Goal: Task Accomplishment & Management: Complete application form

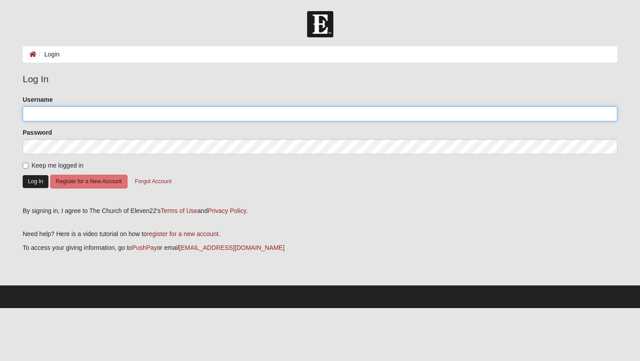
type input "laceyherrin"
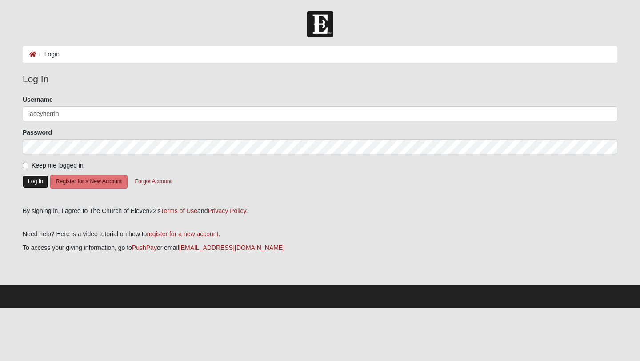
click at [33, 182] on button "Log In" at bounding box center [36, 181] width 26 height 13
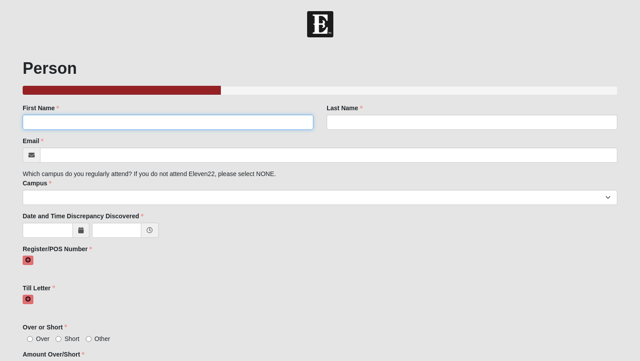
click at [100, 124] on input "First Name" at bounding box center [168, 122] width 291 height 15
type input "[PERSON_NAME]"
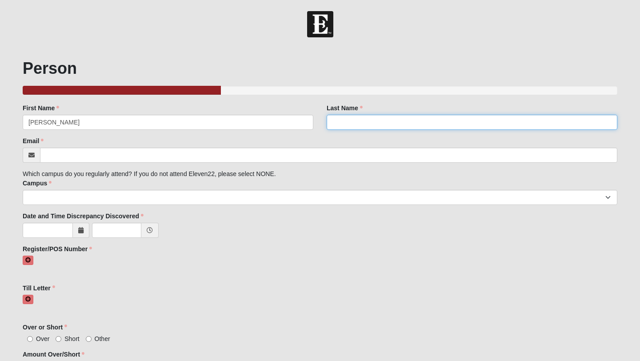
click at [393, 118] on input "Last Name" at bounding box center [472, 122] width 291 height 15
type input "[PERSON_NAME]"
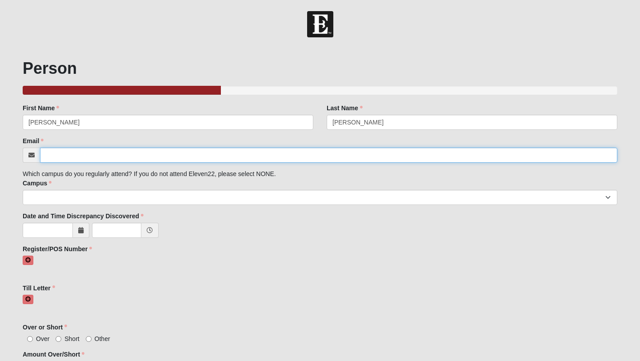
click at [227, 150] on input "Email" at bounding box center [329, 155] width 578 height 15
type input "[EMAIL_ADDRESS][DOMAIN_NAME]"
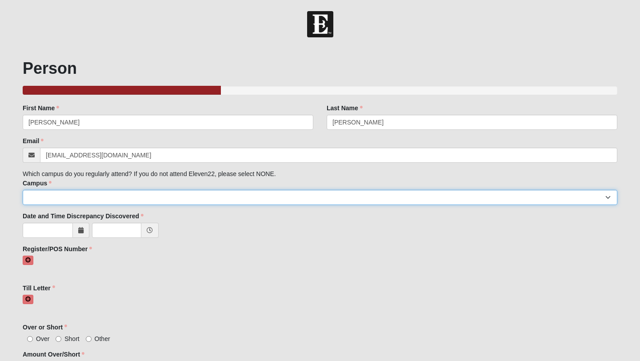
click at [159, 201] on select "Arlington Baymeadows Eleven22 Online [PERSON_NAME][GEOGRAPHIC_DATA] Jesup [GEOG…" at bounding box center [320, 197] width 595 height 15
select select "3"
click at [23, 190] on select "Arlington Baymeadows Eleven22 Online [PERSON_NAME][GEOGRAPHIC_DATA] Jesup [GEOG…" at bounding box center [320, 197] width 595 height 15
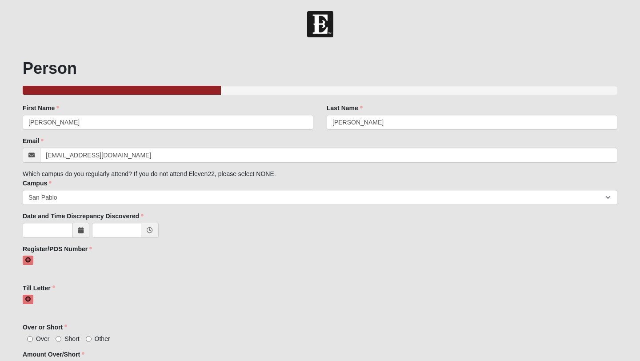
click at [78, 231] on icon at bounding box center [80, 230] width 5 height 6
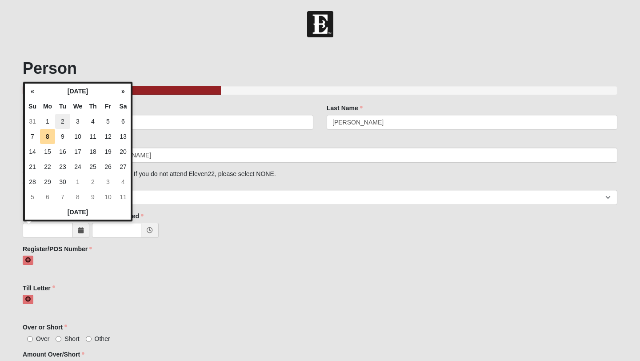
click at [68, 123] on td "2" at bounding box center [62, 121] width 15 height 15
type input "[DATE]"
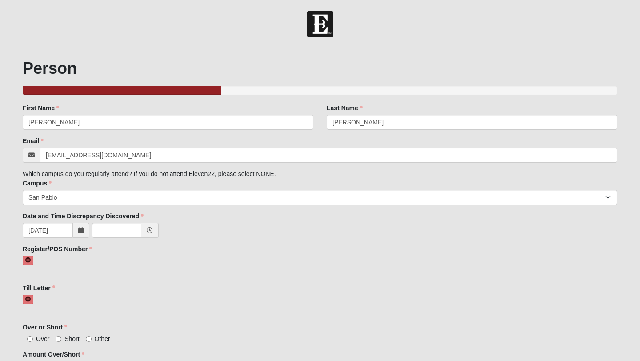
click at [153, 227] on icon at bounding box center [150, 230] width 6 height 6
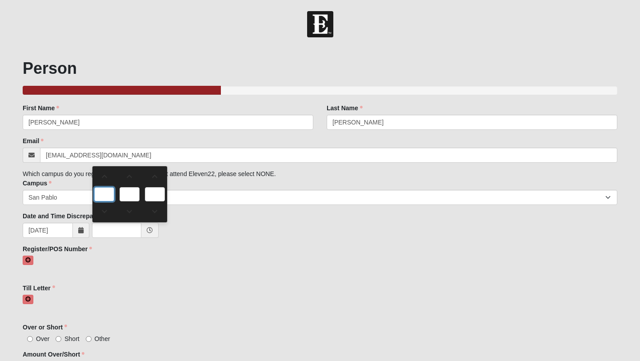
click at [112, 194] on input "text" at bounding box center [104, 194] width 20 height 14
type input "0:00 AM"
type input "0"
type input "00"
type input "AM"
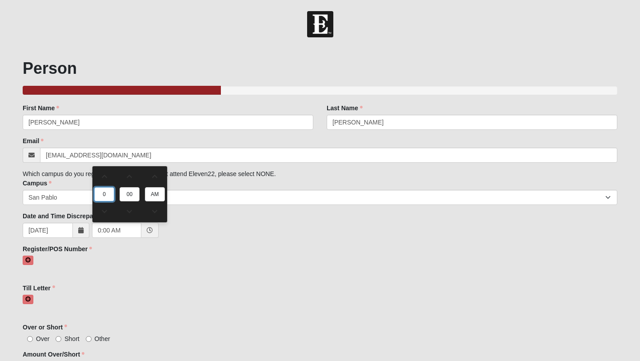
type input "7"
type input "7:00 AM"
type input "7"
click at [163, 195] on input "AM" at bounding box center [155, 194] width 20 height 14
type input "p"
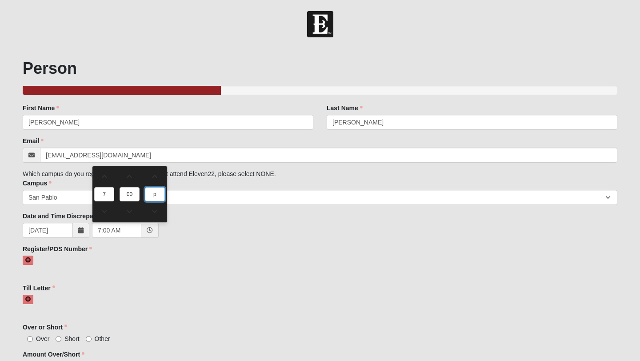
type input "7:00 PM"
type input "pm"
click at [31, 259] on icon at bounding box center [27, 260] width 5 height 5
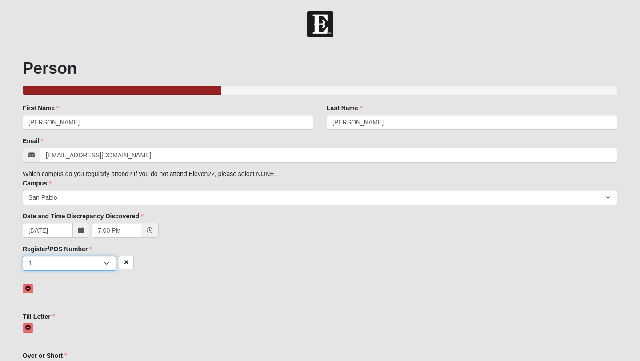
click at [91, 264] on select "1 2 3 4 5 6 7 unknown/other" at bounding box center [69, 263] width 93 height 15
select select "4"
click at [23, 256] on select "1 2 3 4 5 6 7 unknown/other" at bounding box center [69, 263] width 93 height 15
click at [31, 323] on link at bounding box center [28, 327] width 11 height 9
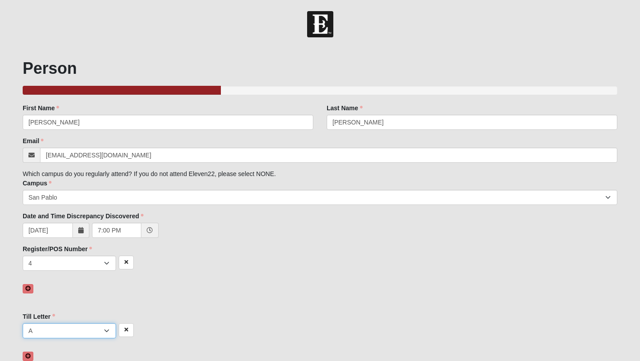
click at [44, 331] on select "A B C D E F other" at bounding box center [69, 330] width 93 height 15
select select "D"
click at [23, 323] on select "A B C D E F other" at bounding box center [69, 330] width 93 height 15
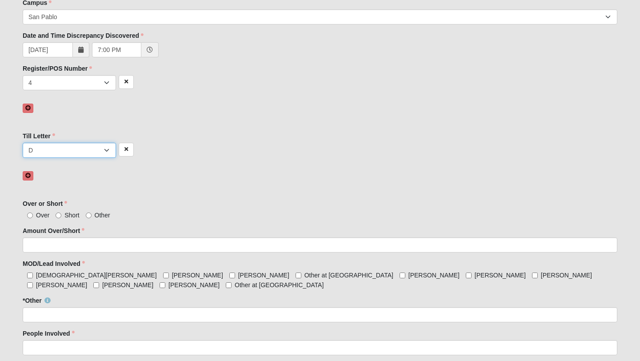
scroll to position [180, 0]
click at [59, 214] on input "Short" at bounding box center [59, 216] width 6 height 6
radio input "true"
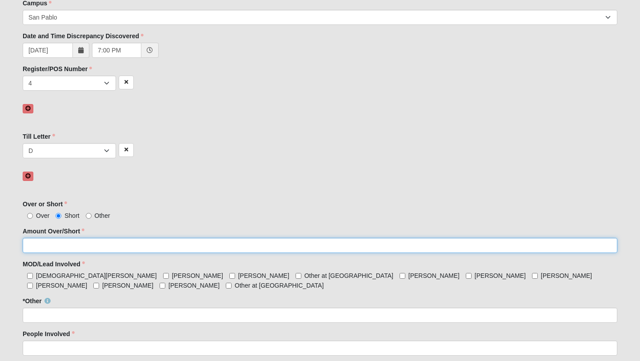
click at [76, 245] on input "Amount Over/Short" at bounding box center [320, 245] width 595 height 15
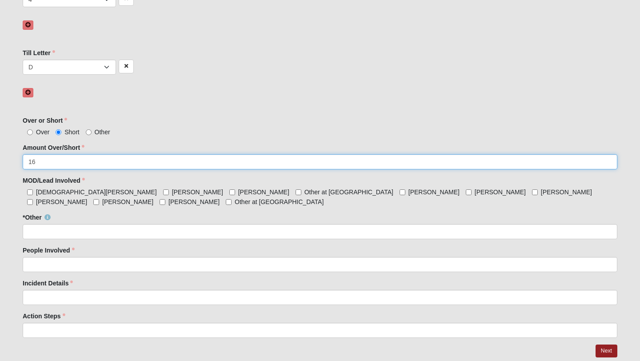
scroll to position [266, 0]
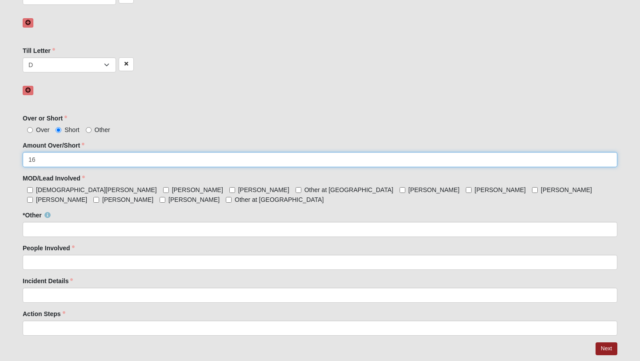
type input "16"
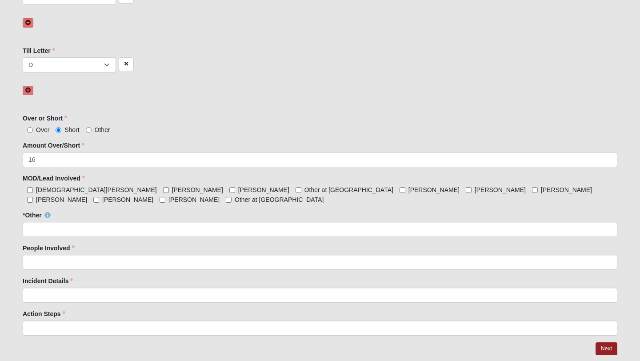
click at [466, 188] on label "[PERSON_NAME]" at bounding box center [496, 189] width 60 height 9
click at [466, 188] on input "[PERSON_NAME]" at bounding box center [469, 190] width 6 height 6
checkbox input "true"
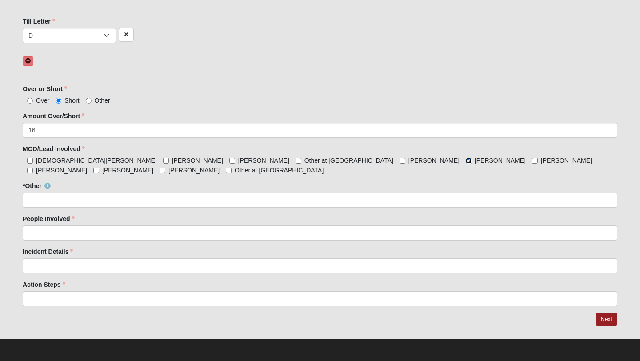
scroll to position [293, 0]
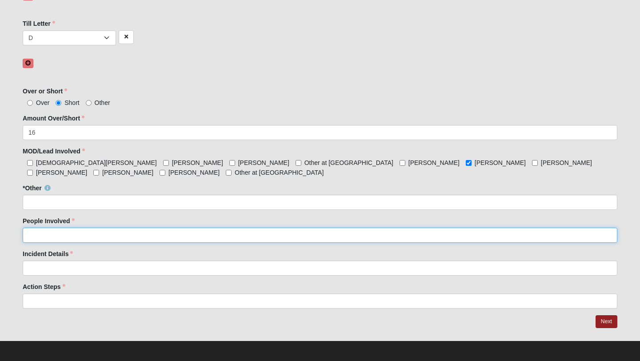
click at [257, 234] on input "People Involved" at bounding box center [320, 235] width 595 height 15
type input "[PERSON_NAME]"
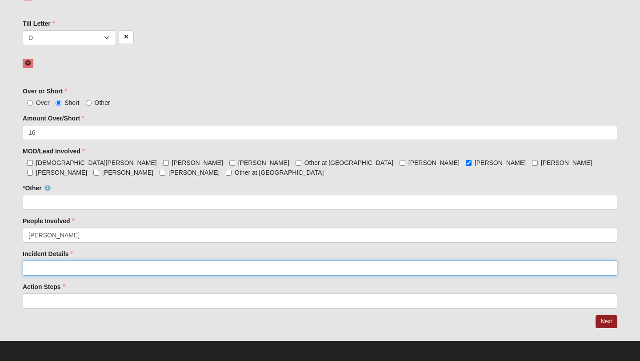
click at [185, 269] on input "Incident Details" at bounding box center [320, 268] width 595 height 15
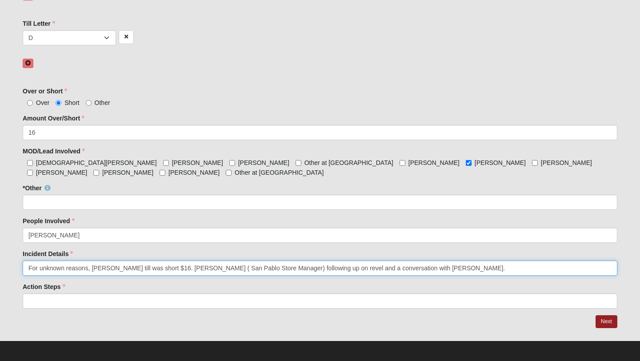
click at [290, 266] on input "For unknown reasons, [PERSON_NAME] till was short $16. [PERSON_NAME] ( San Pabl…" at bounding box center [320, 268] width 595 height 15
click at [265, 270] on input "For unknown reasons, [PERSON_NAME] till was short $16. [PERSON_NAME] ( San Pabl…" at bounding box center [320, 268] width 595 height 15
click at [346, 268] on input "For unknown reasons, [PERSON_NAME] till was short $16. [PERSON_NAME] ( San Pabl…" at bounding box center [320, 268] width 595 height 15
drag, startPoint x: 169, startPoint y: 267, endPoint x: 516, endPoint y: 266, distance: 346.9
click at [516, 266] on input "For unknown reasons, [PERSON_NAME] till was short $16. [PERSON_NAME] ( San Pabl…" at bounding box center [320, 268] width 595 height 15
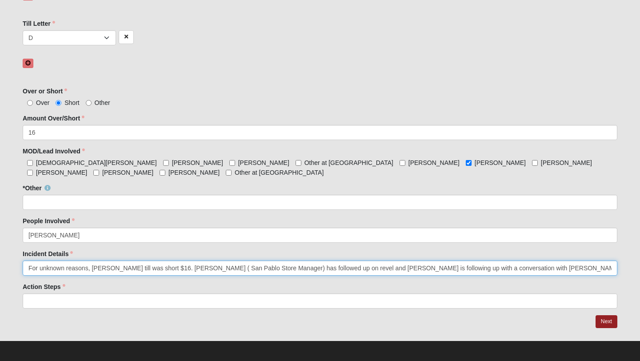
click at [482, 270] on input "For unknown reasons, [PERSON_NAME] till was short $16. [PERSON_NAME] ( San Pabl…" at bounding box center [320, 268] width 595 height 15
drag, startPoint x: 498, startPoint y: 272, endPoint x: 169, endPoint y: 267, distance: 328.7
click at [169, 267] on input "For unknown reasons, [PERSON_NAME] till was short $16. [PERSON_NAME] ( San Pabl…" at bounding box center [320, 268] width 595 height 15
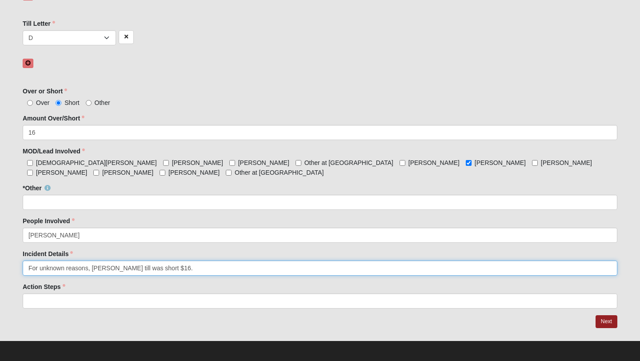
type input "For unknown reasons, [PERSON_NAME] till was short $16."
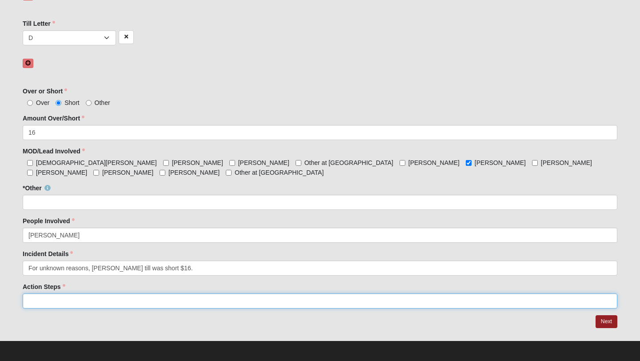
click at [211, 297] on input "Action Steps" at bounding box center [320, 301] width 595 height 15
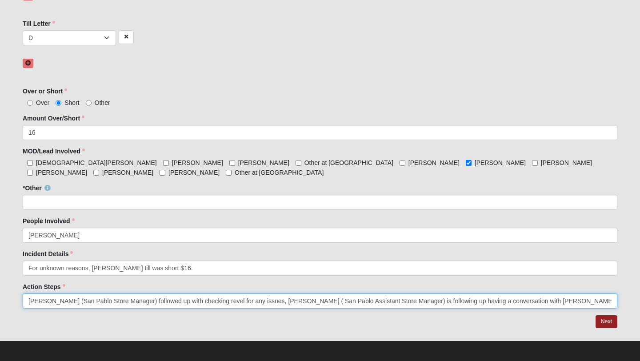
click at [254, 301] on input "[PERSON_NAME] (San Pablo Store Manager) followed up with checking revel for any…" at bounding box center [320, 301] width 595 height 15
click at [417, 303] on input "[PERSON_NAME] (San Pablo Store Manager) followed up with checking revel for any…" at bounding box center [320, 301] width 595 height 15
click at [421, 303] on input "[PERSON_NAME] (San Pablo Store Manager) followed up with checking revel for any…" at bounding box center [320, 301] width 595 height 15
click at [416, 302] on input "[PERSON_NAME] (San Pablo Store Manager) followed up with checking revel for any…" at bounding box center [320, 301] width 595 height 15
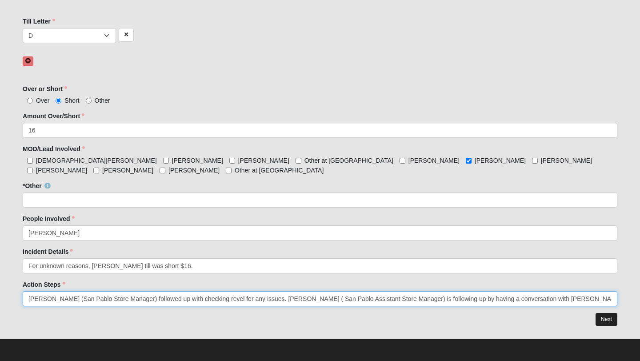
type input "[PERSON_NAME] (San Pablo Store Manager) followed up with checking revel for any…"
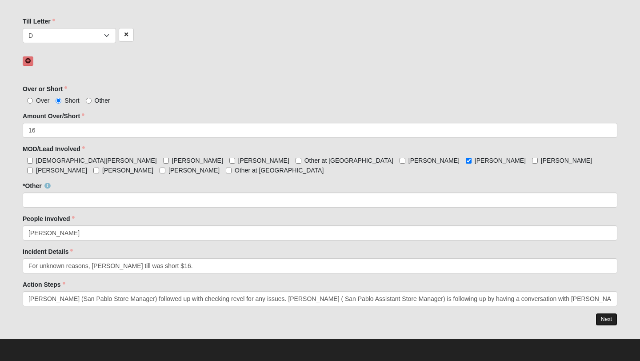
click at [612, 320] on link "Next" at bounding box center [607, 319] width 22 height 13
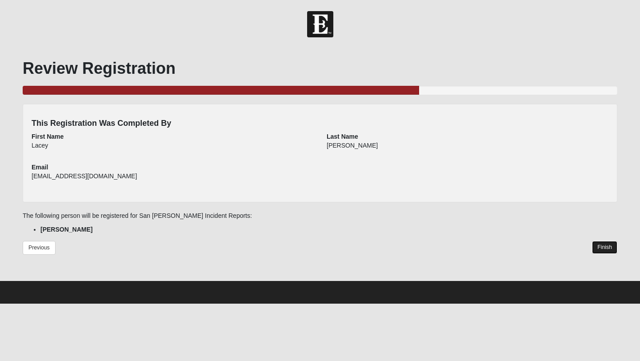
click at [600, 251] on link "Finish" at bounding box center [604, 247] width 25 height 13
